Goal: Task Accomplishment & Management: Use online tool/utility

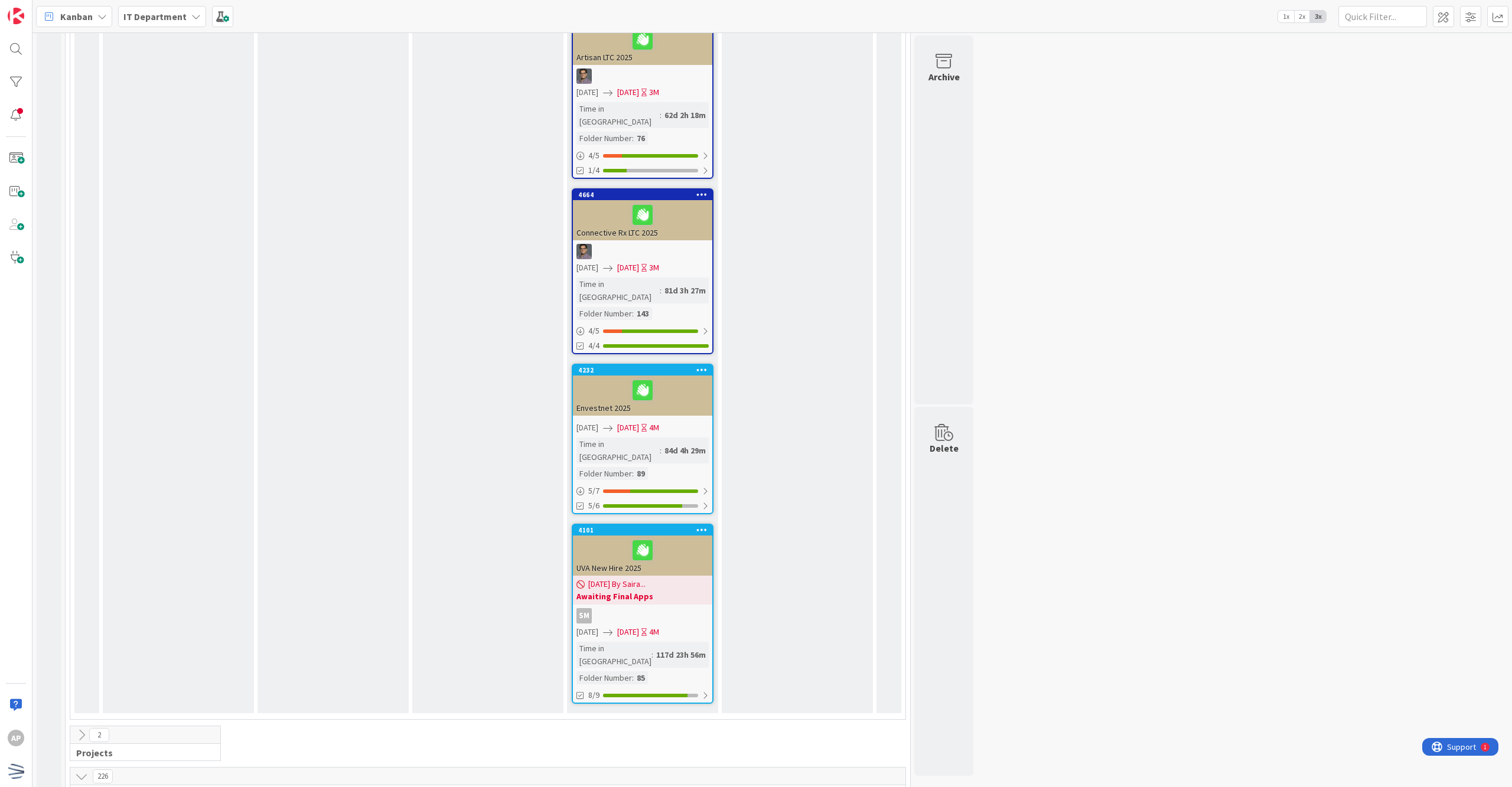
scroll to position [1455, 0]
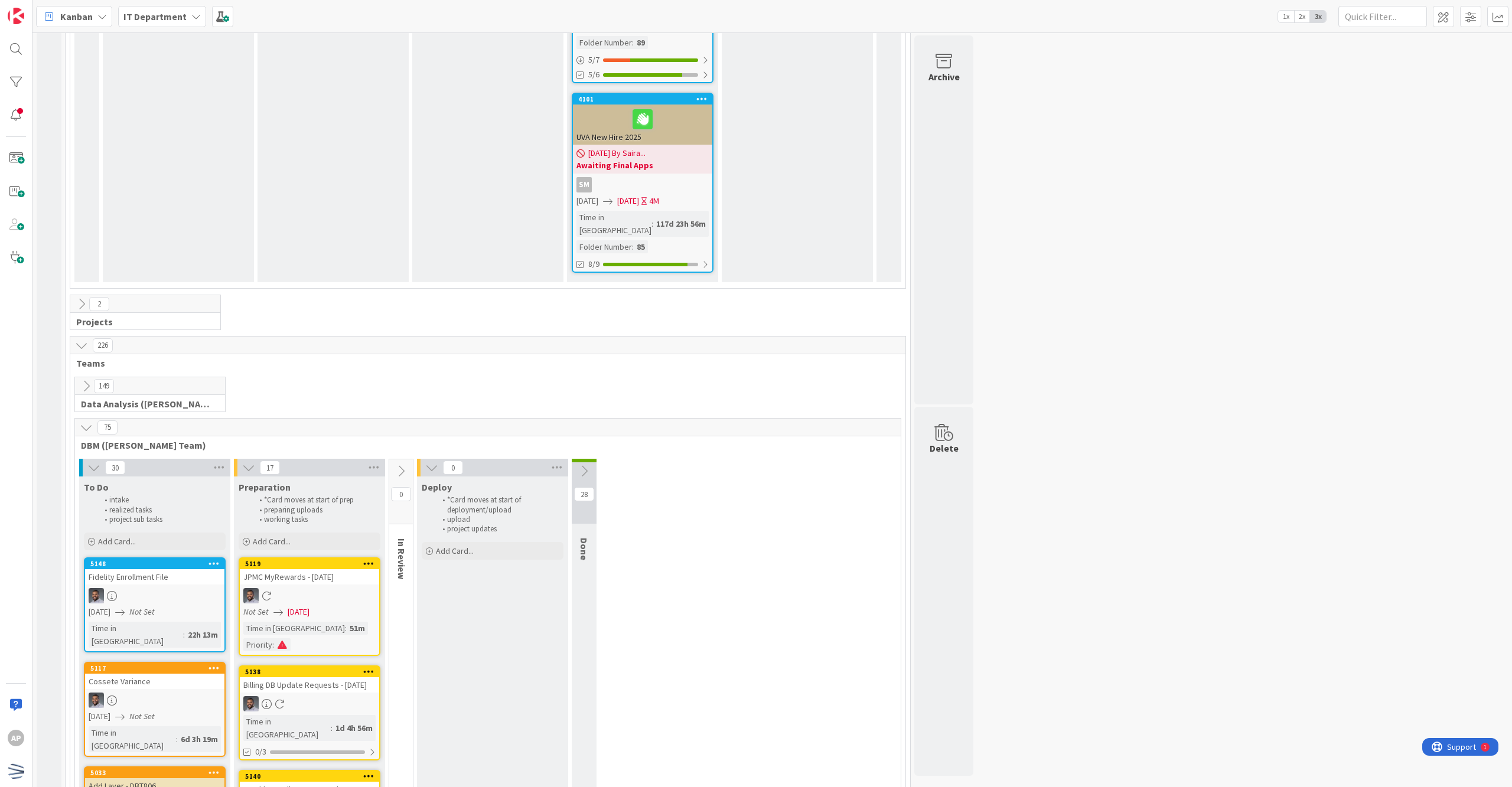
scroll to position [2085, 0]
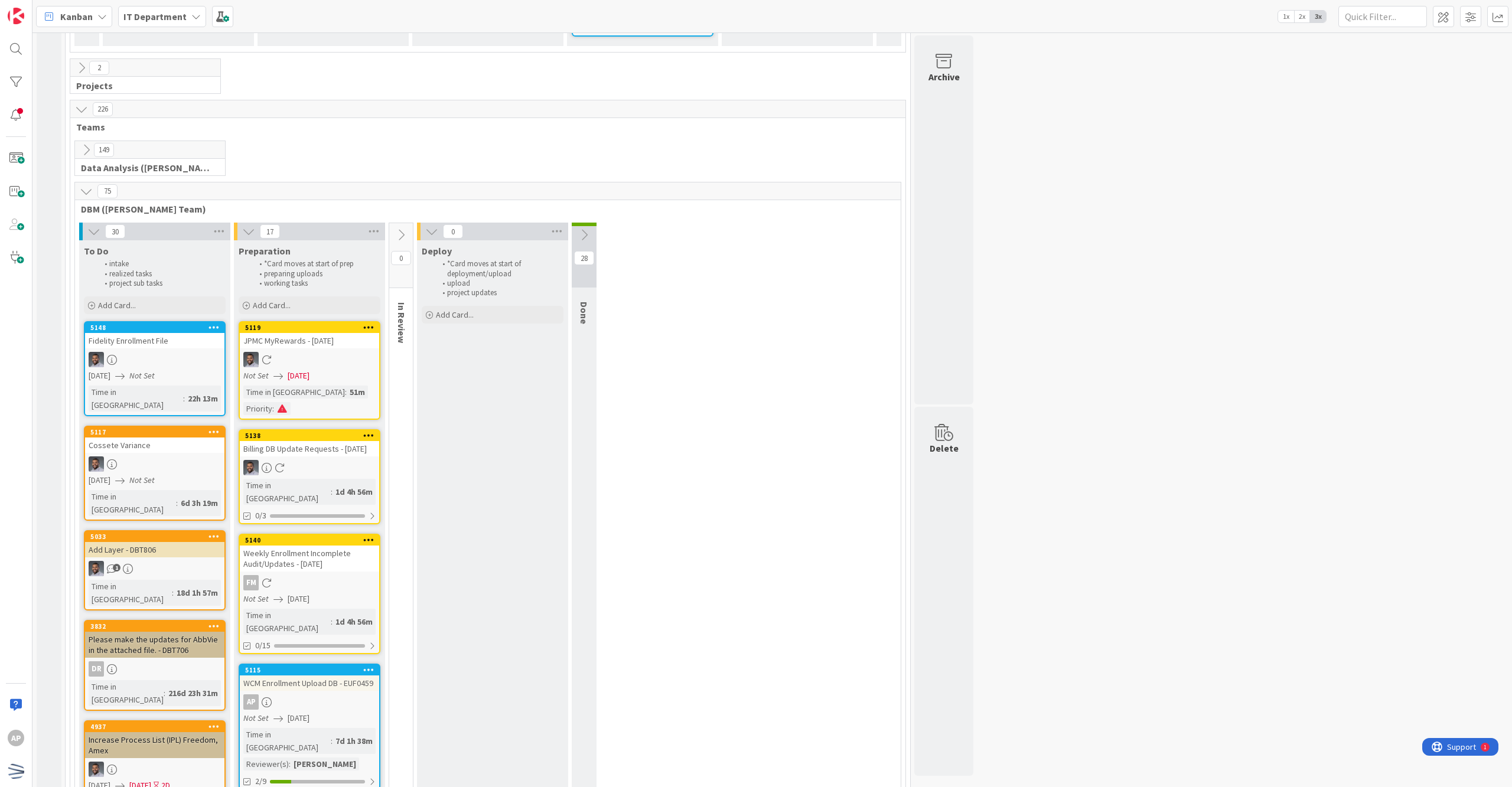
click at [292, 728] on div "Time in [GEOGRAPHIC_DATA]" at bounding box center [287, 741] width 88 height 26
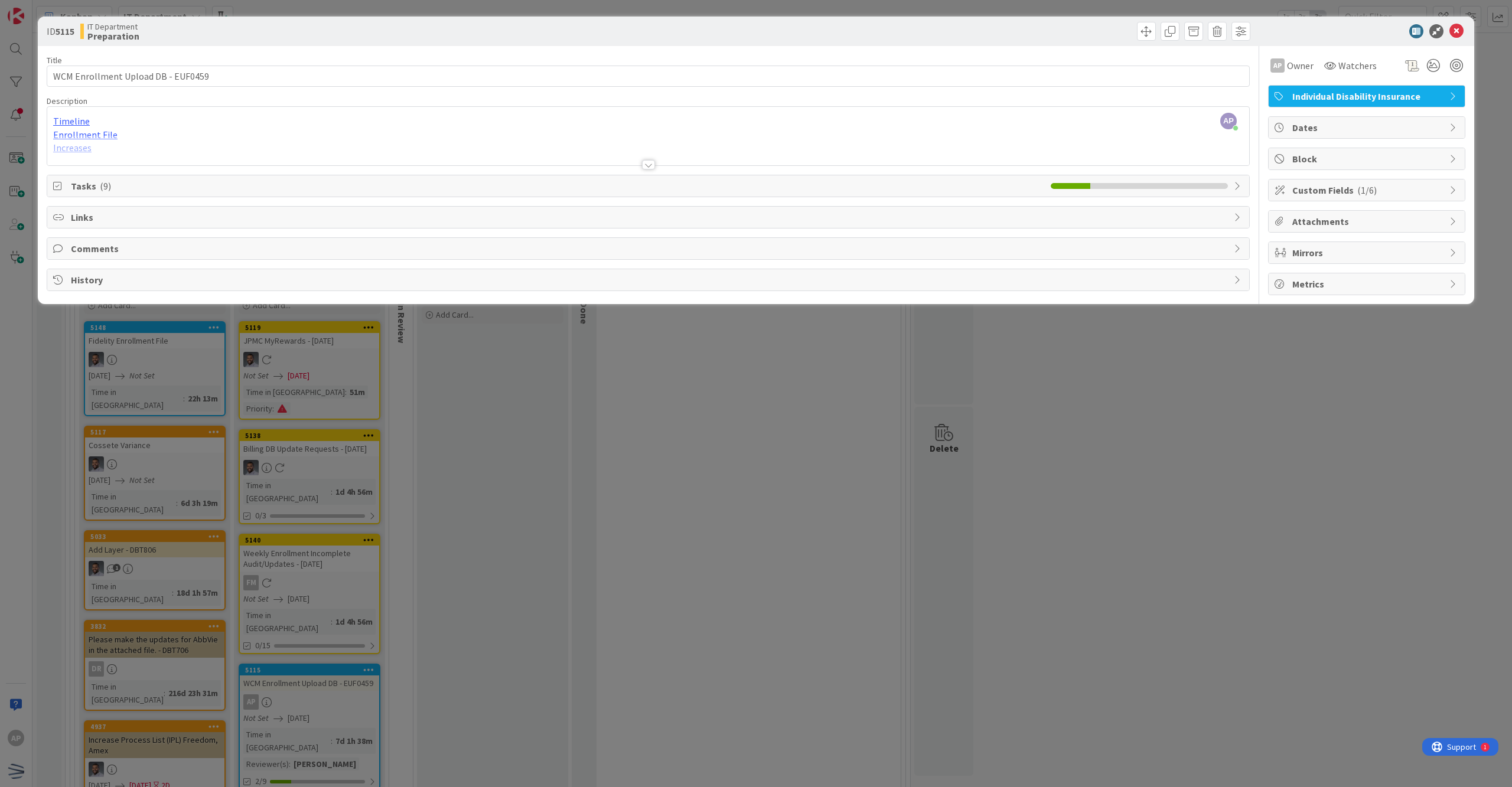
click at [651, 168] on div at bounding box center [648, 165] width 13 height 10
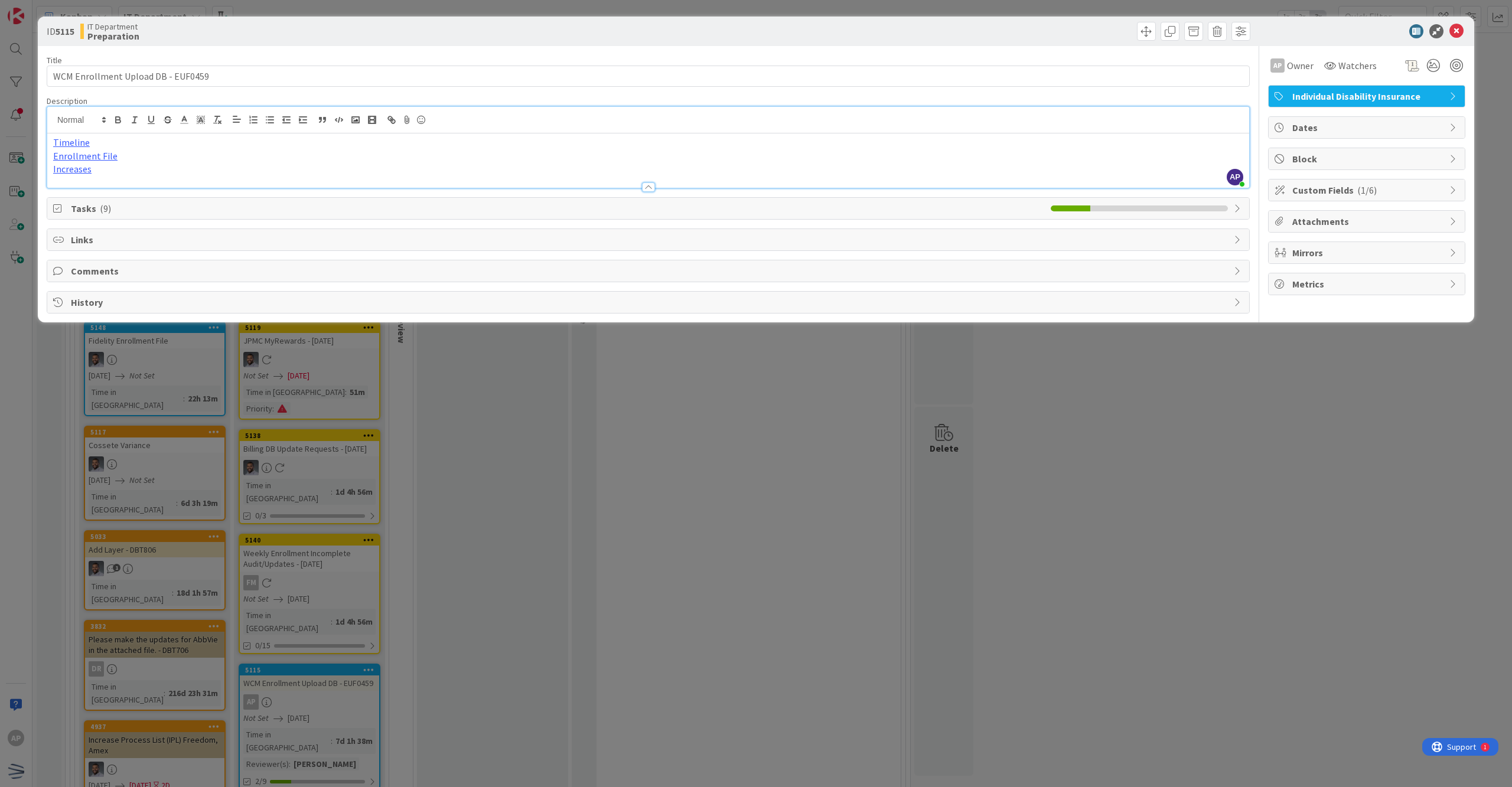
click at [507, 213] on span "Tasks ( 9 )" at bounding box center [557, 208] width 974 height 14
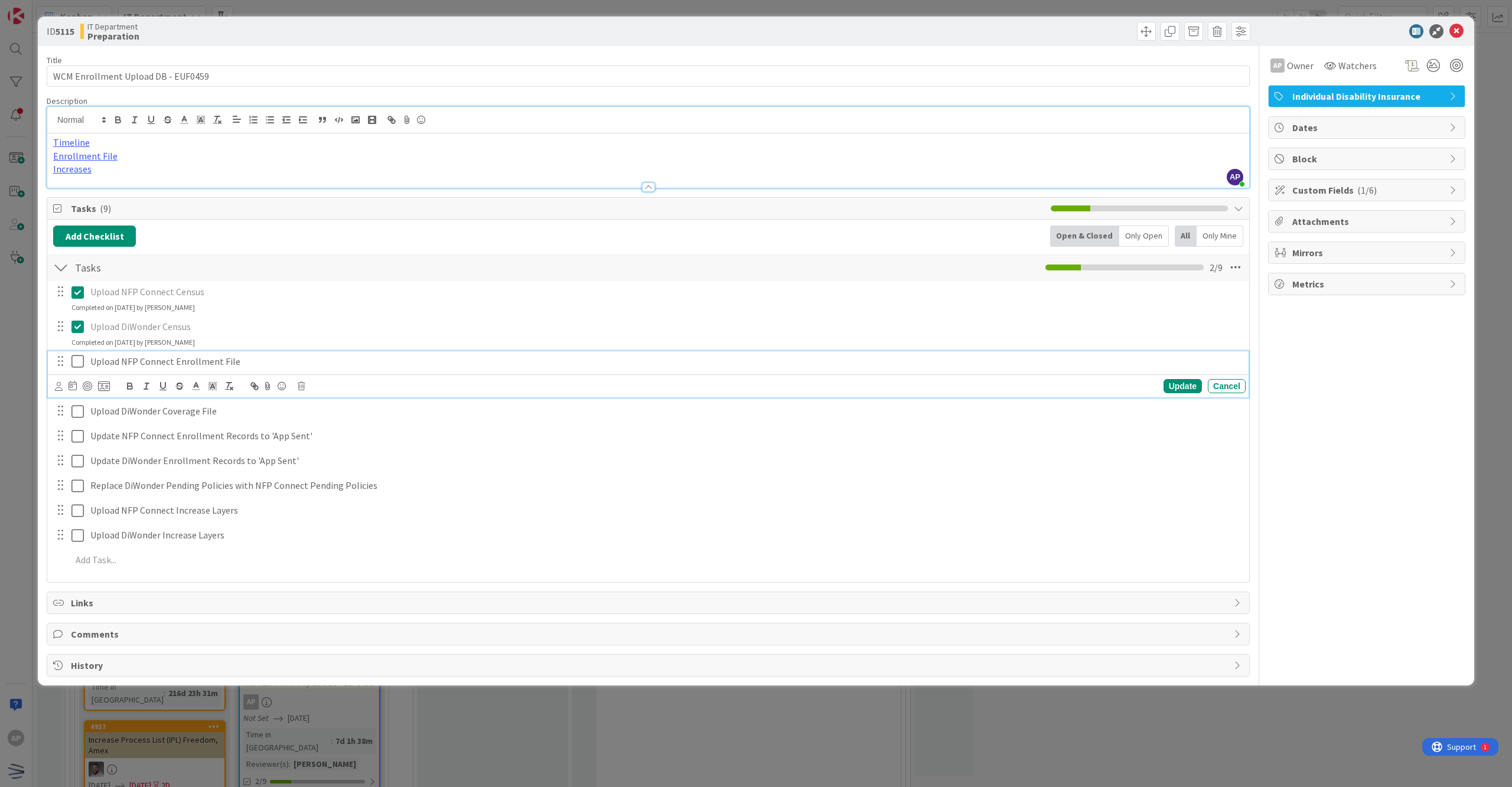
click at [78, 357] on icon at bounding box center [77, 361] width 12 height 14
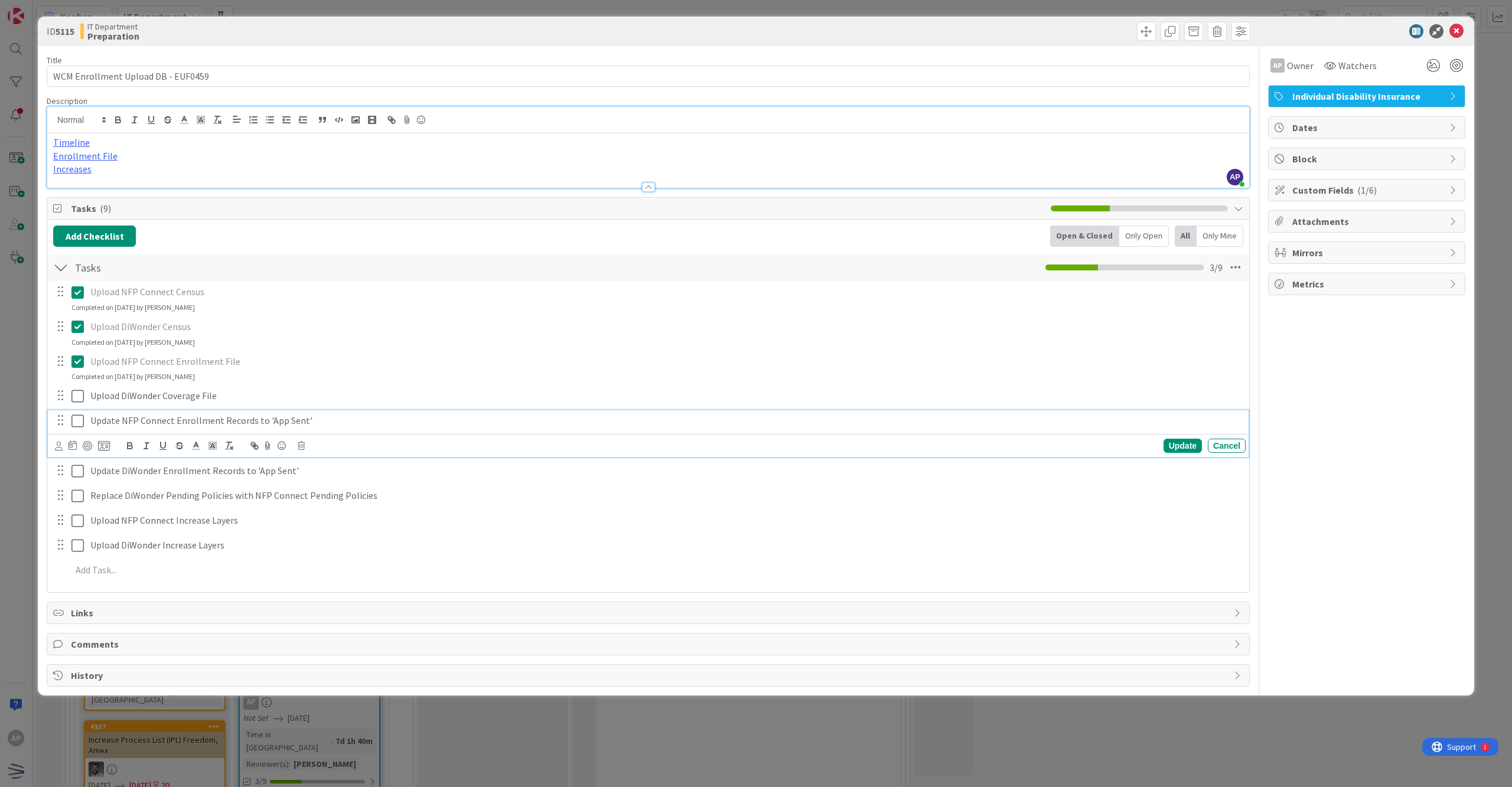
click at [80, 428] on icon at bounding box center [77, 421] width 12 height 14
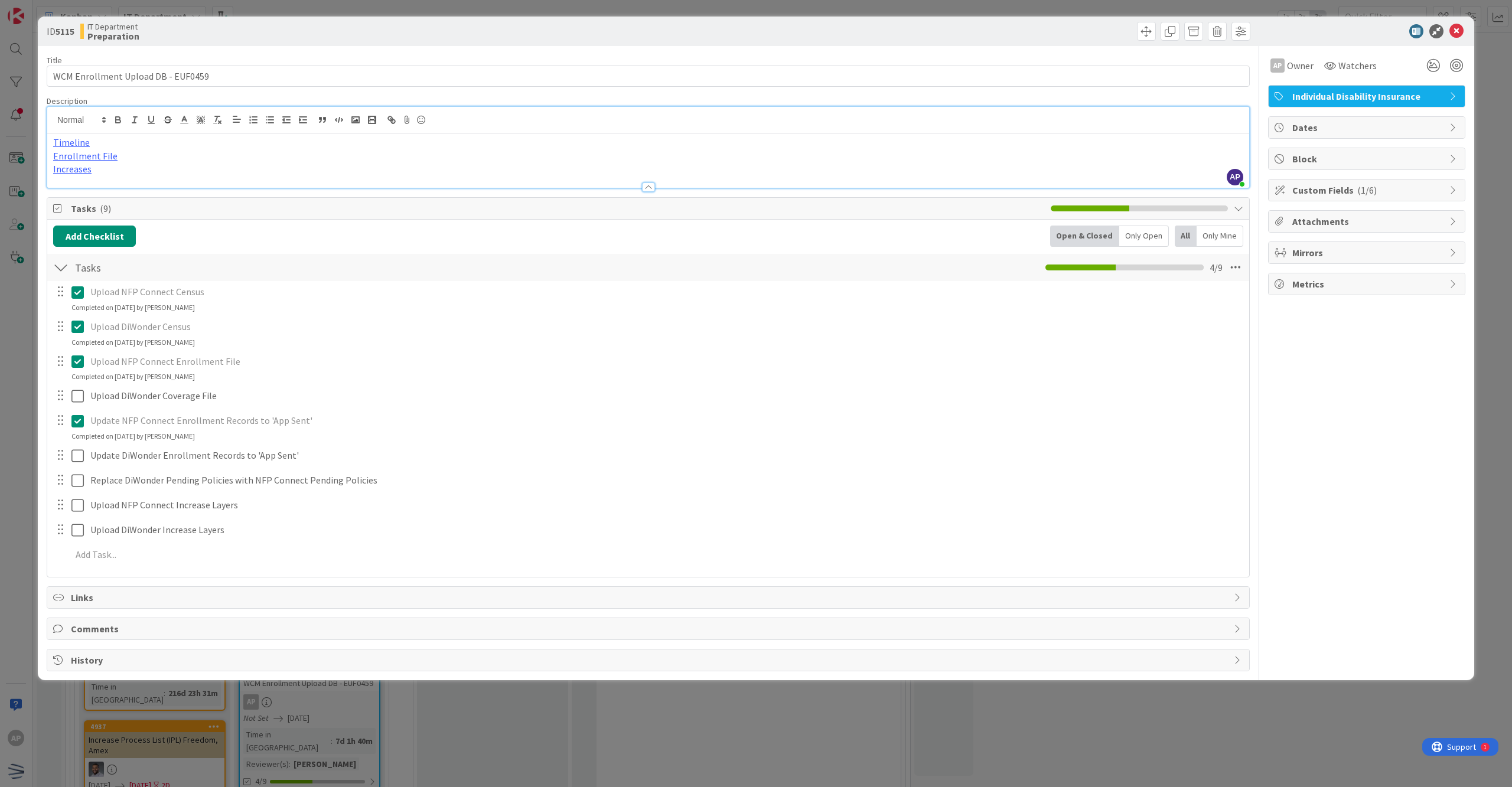
click at [134, 180] on div at bounding box center [648, 181] width 1202 height 12
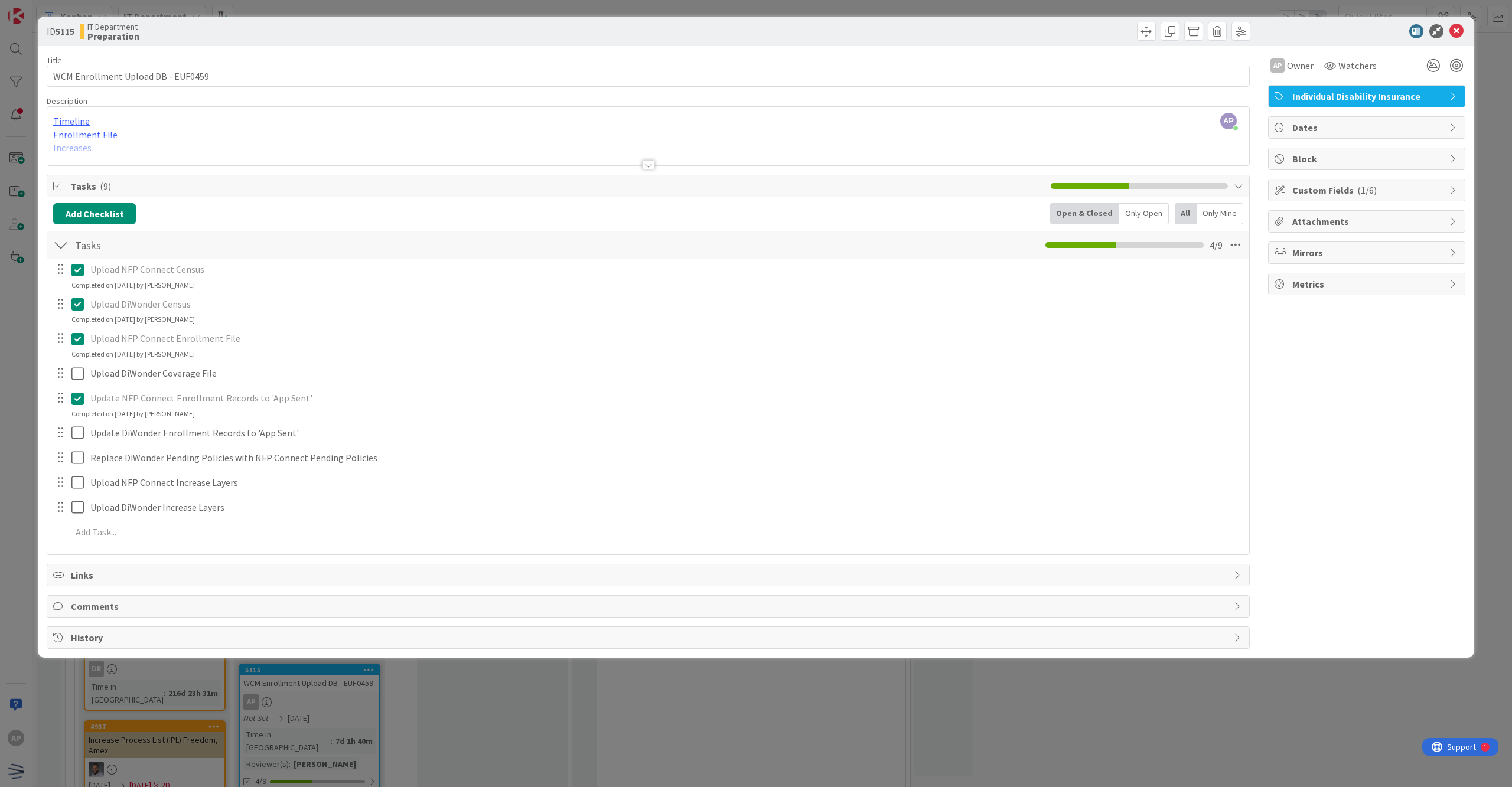
click at [79, 152] on div at bounding box center [648, 150] width 1202 height 30
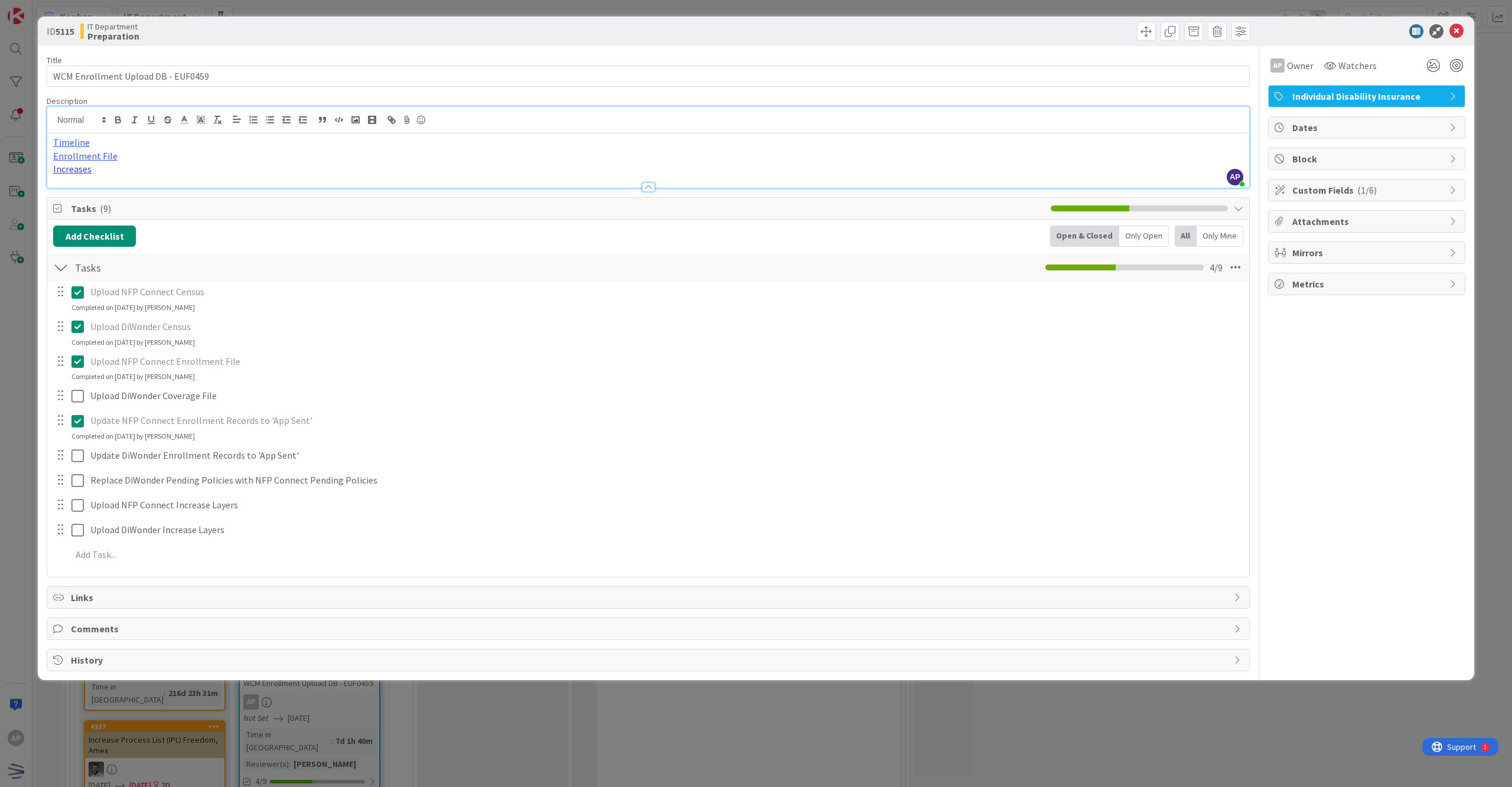
click at [72, 174] on link "Increases" at bounding box center [72, 169] width 38 height 12
click at [77, 186] on link "[URL][DOMAIN_NAME]" at bounding box center [86, 193] width 81 height 16
